Goal: Information Seeking & Learning: Learn about a topic

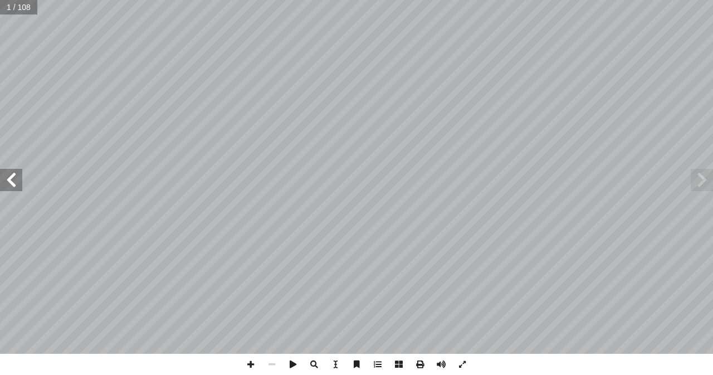
click at [3, 181] on span at bounding box center [11, 180] width 22 height 22
click at [2, 178] on span at bounding box center [11, 180] width 22 height 22
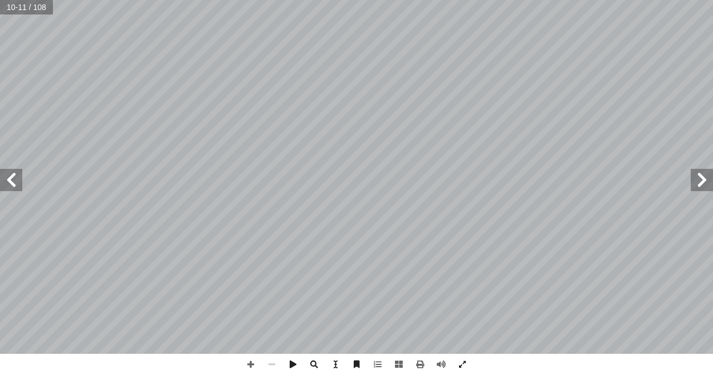
click at [15, 189] on span at bounding box center [11, 180] width 22 height 22
click at [11, 182] on span at bounding box center [11, 180] width 22 height 22
click at [14, 182] on span at bounding box center [11, 180] width 22 height 22
click at [12, 186] on span at bounding box center [11, 180] width 22 height 22
click at [464, 365] on span at bounding box center [461, 364] width 21 height 21
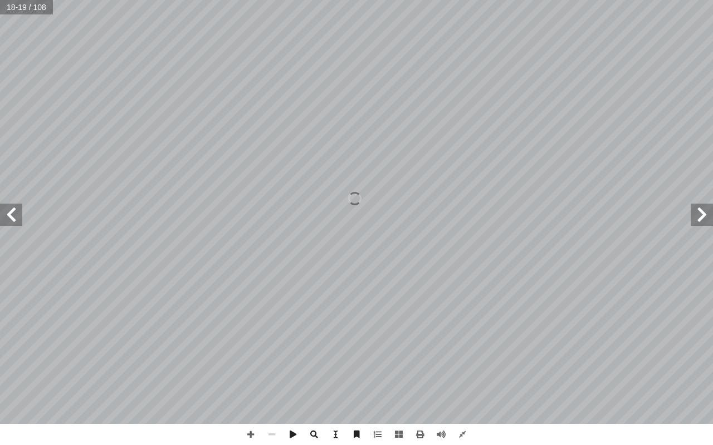
click at [7, 213] on span at bounding box center [11, 215] width 22 height 22
